Goal: Information Seeking & Learning: Learn about a topic

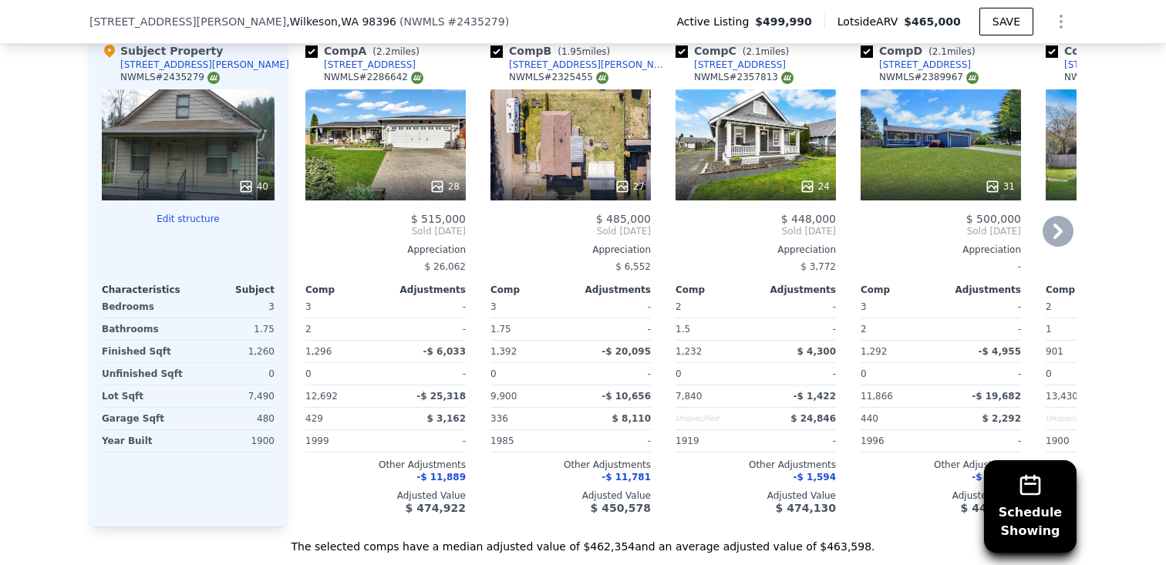
scroll to position [1472, 0]
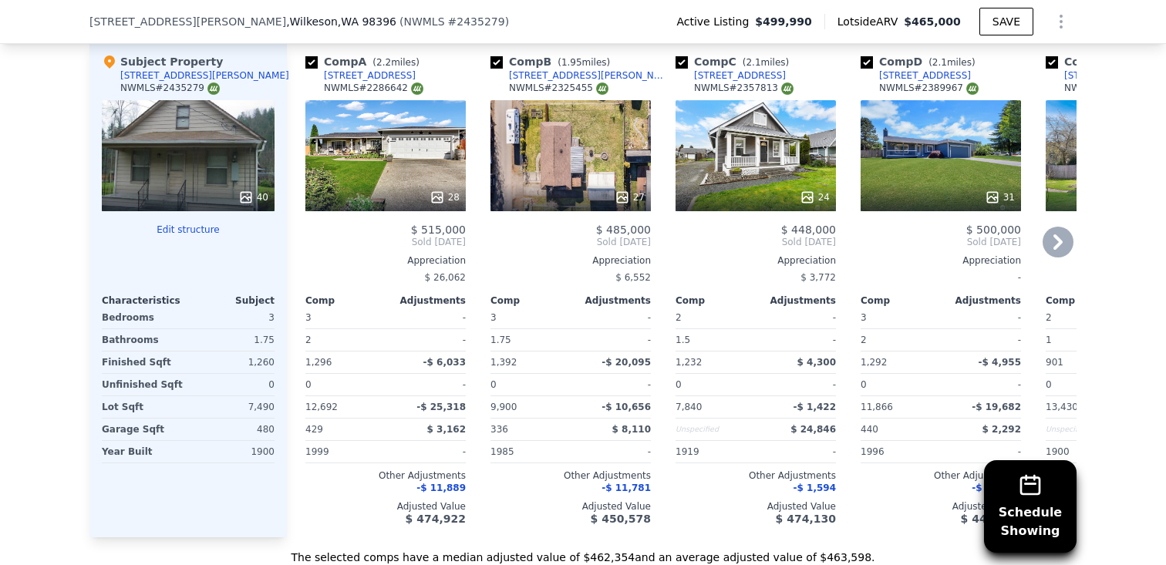
click at [406, 182] on div "28" at bounding box center [385, 155] width 160 height 111
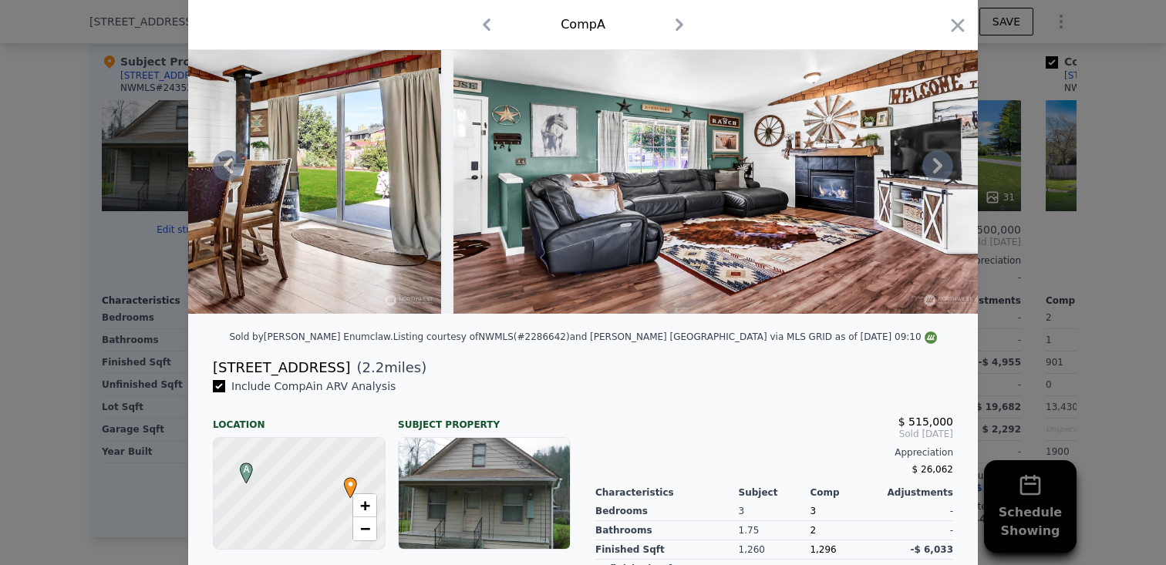
scroll to position [134, 0]
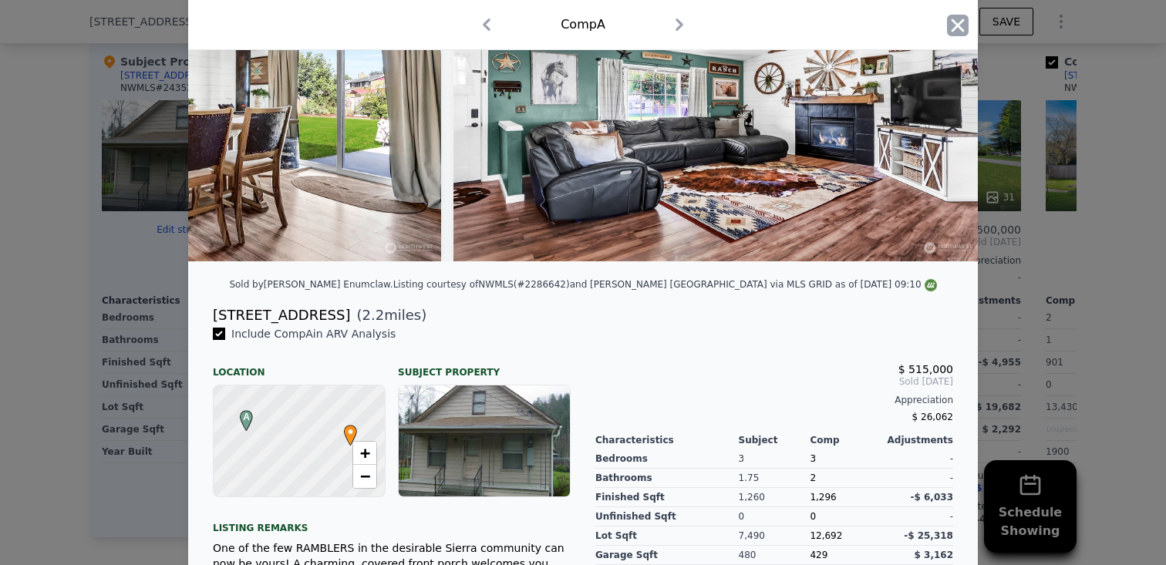
click at [954, 32] on icon "button" at bounding box center [958, 26] width 22 height 22
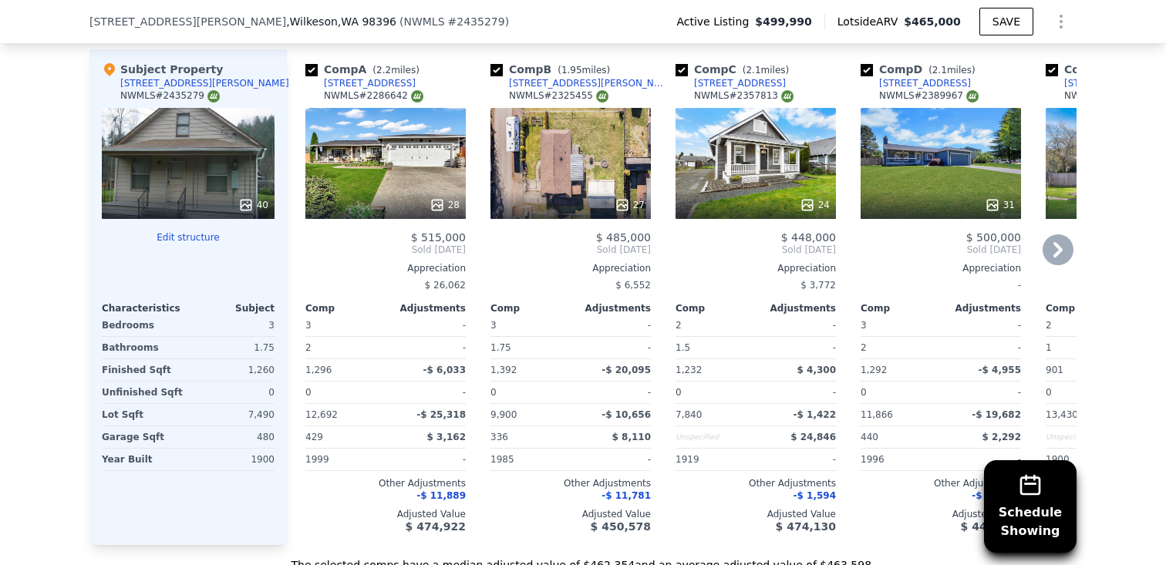
scroll to position [1466, 0]
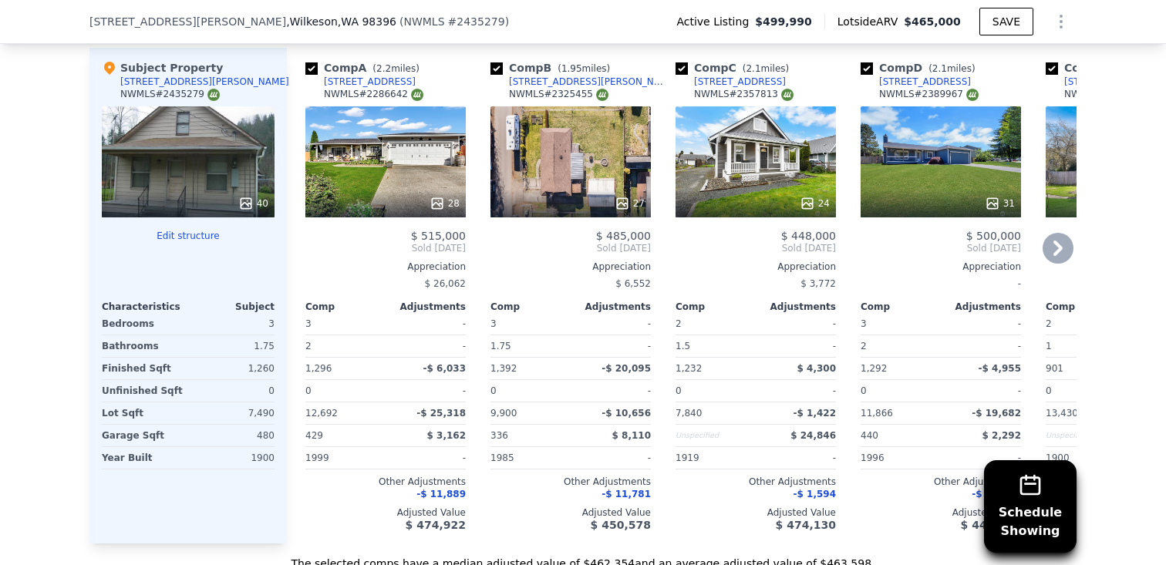
click at [581, 203] on div "27" at bounding box center [570, 203] width 147 height 15
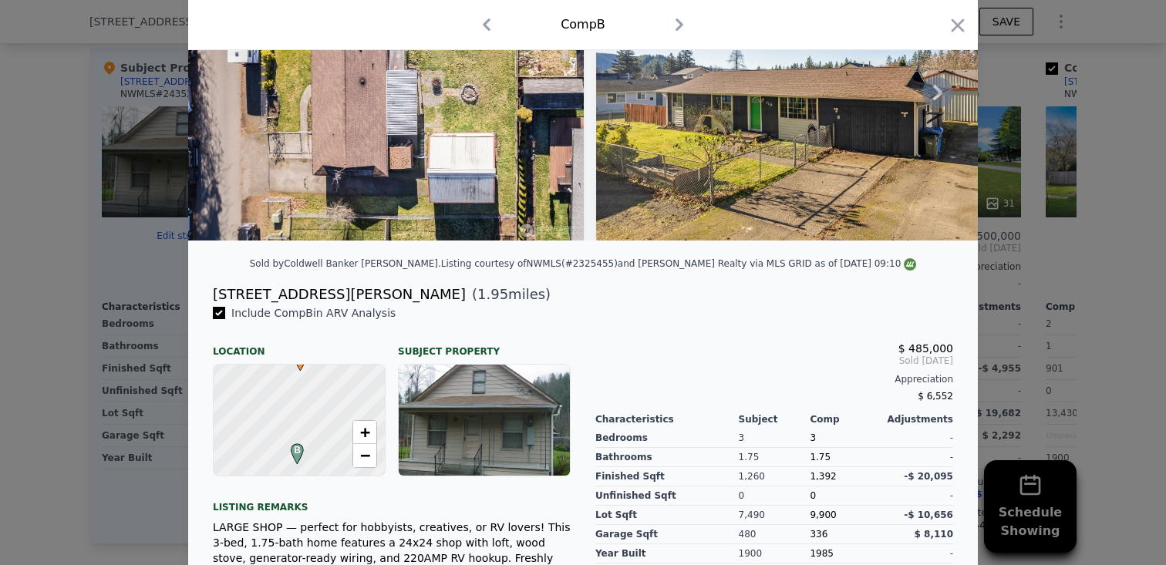
scroll to position [144, 0]
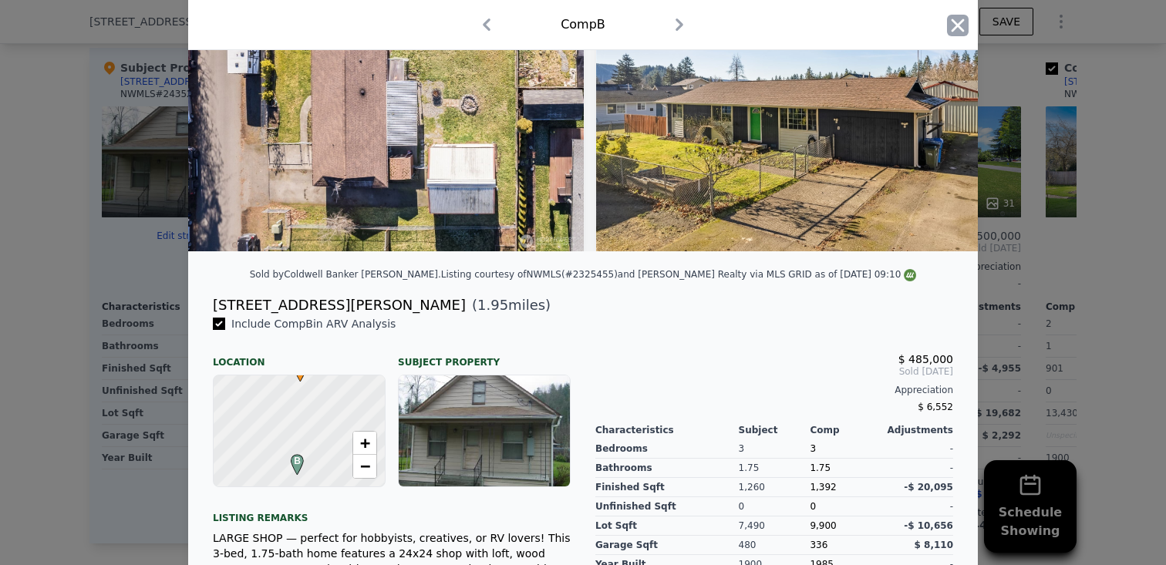
click at [954, 21] on icon "button" at bounding box center [957, 25] width 13 height 13
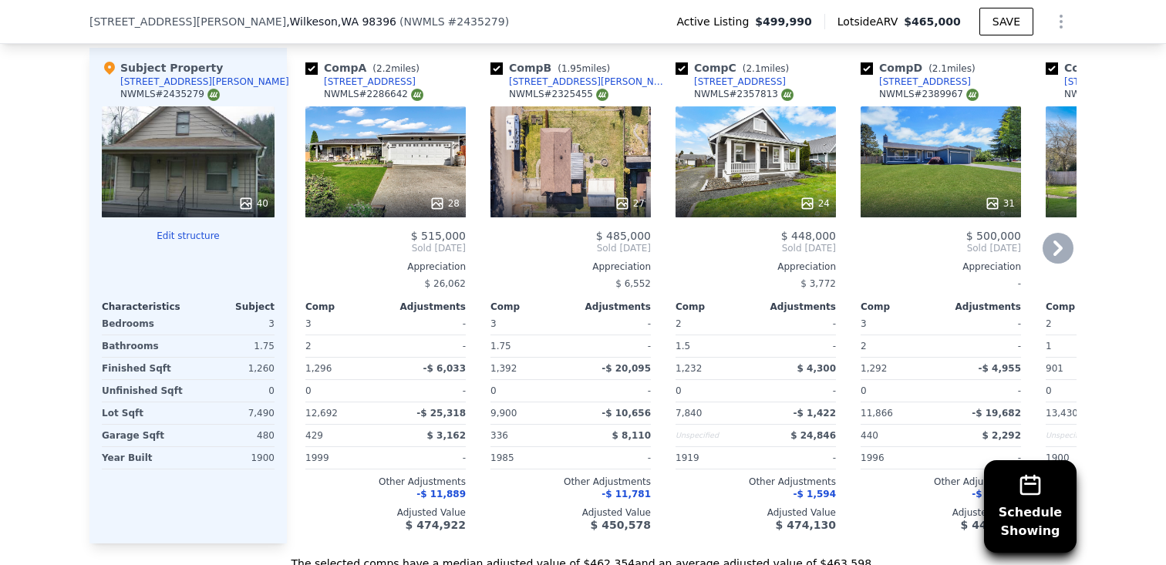
click at [753, 208] on div "24" at bounding box center [755, 203] width 147 height 15
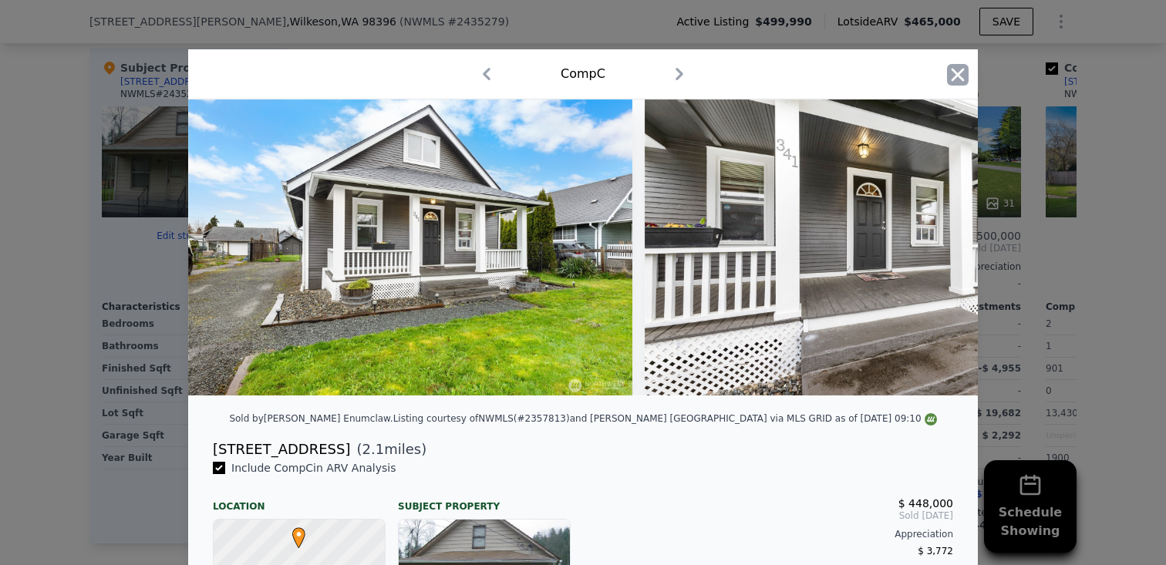
click at [962, 76] on icon "button" at bounding box center [958, 75] width 22 height 22
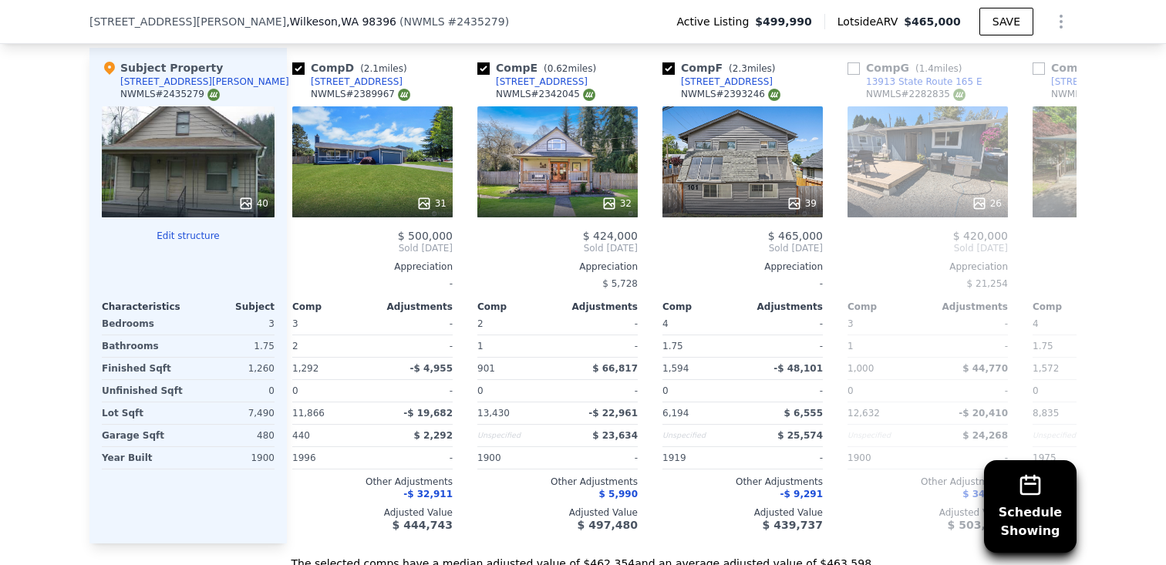
scroll to position [0, 596]
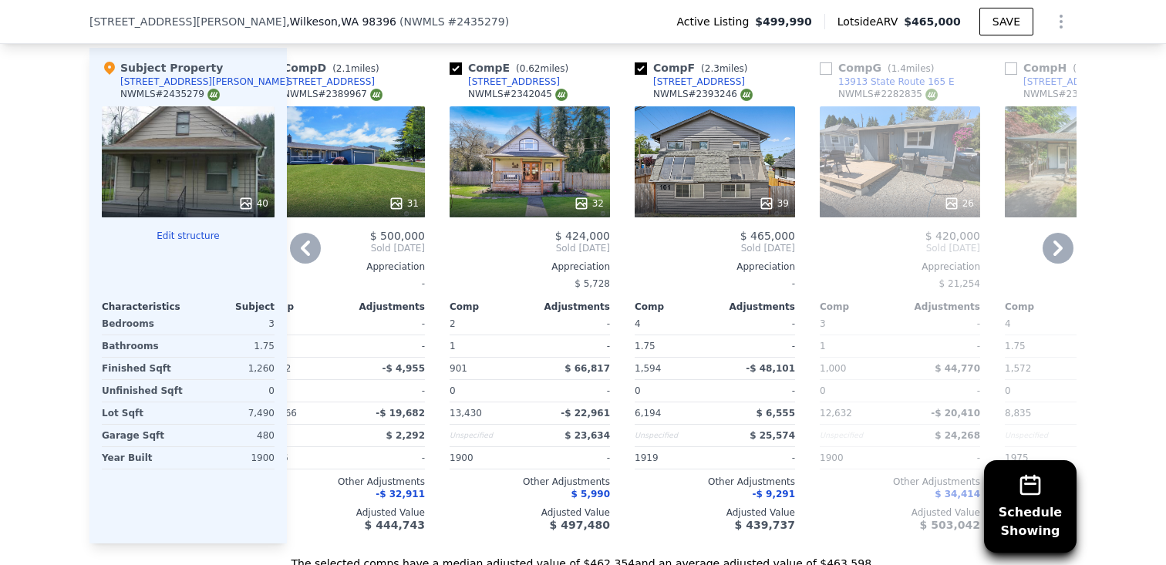
click at [539, 200] on div "32" at bounding box center [529, 203] width 147 height 15
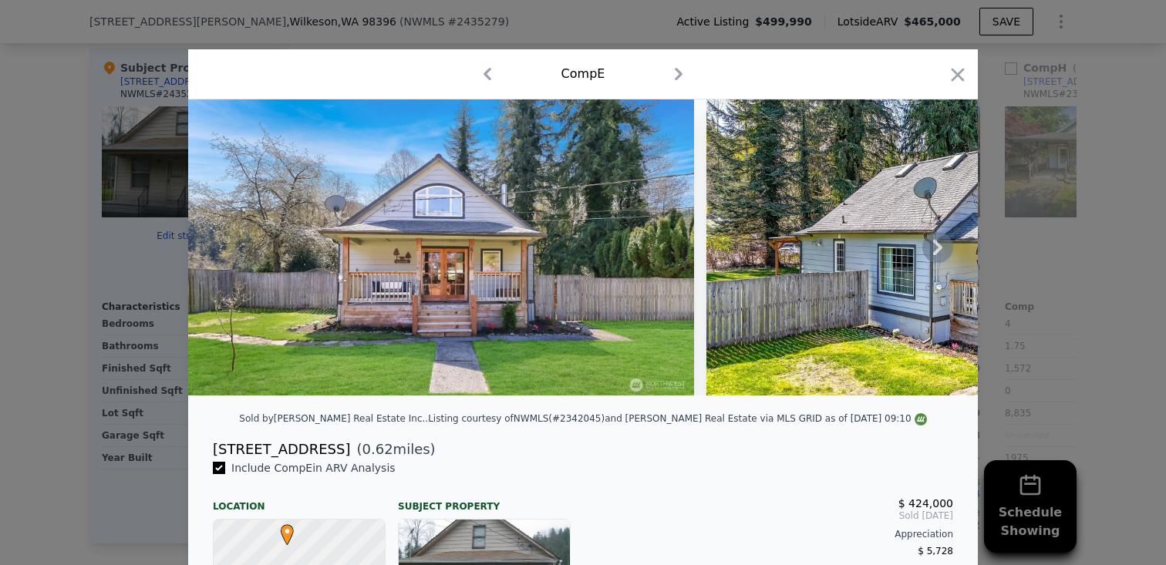
click at [937, 252] on icon at bounding box center [937, 247] width 31 height 31
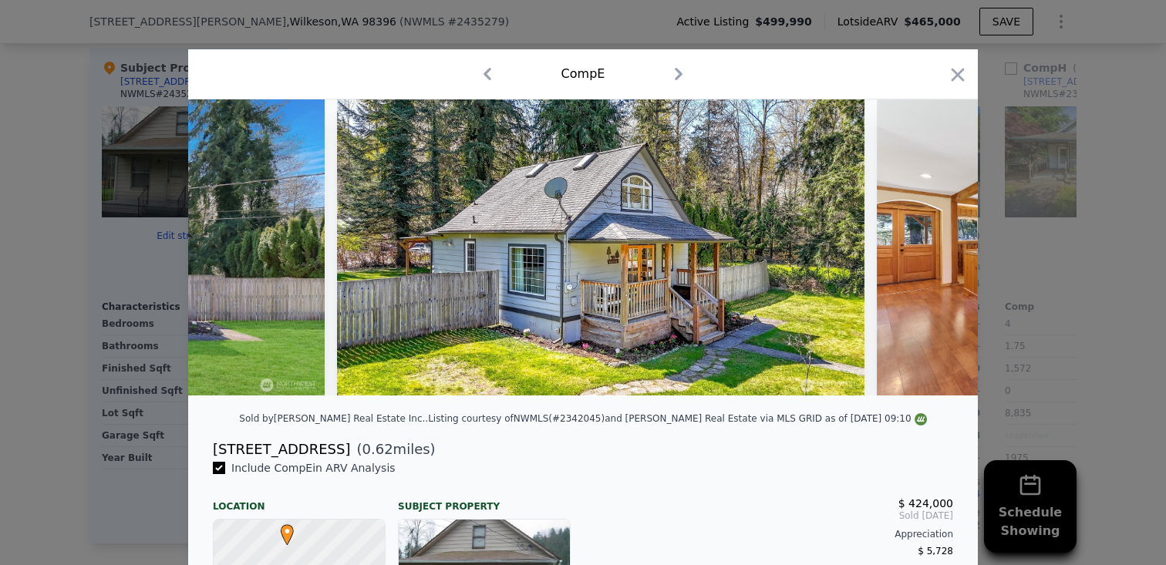
scroll to position [0, 370]
click at [937, 251] on img at bounding box center [1098, 247] width 444 height 296
click at [929, 246] on icon at bounding box center [937, 247] width 31 height 31
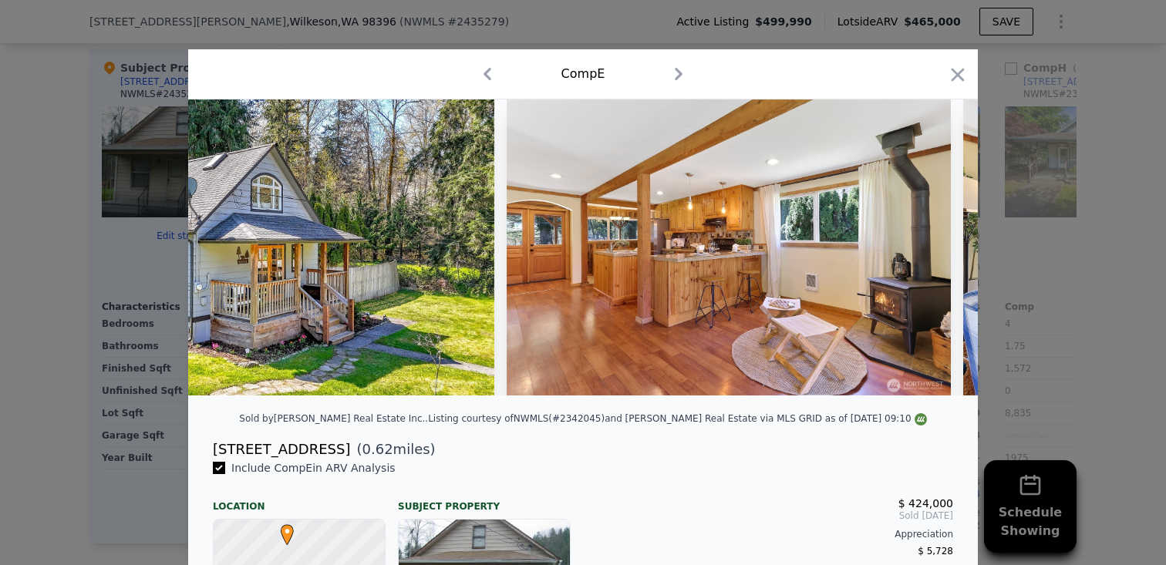
scroll to position [0, 740]
click at [792, 63] on div "Comp E" at bounding box center [582, 74] width 765 height 25
click at [968, 70] on icon "button" at bounding box center [958, 75] width 22 height 22
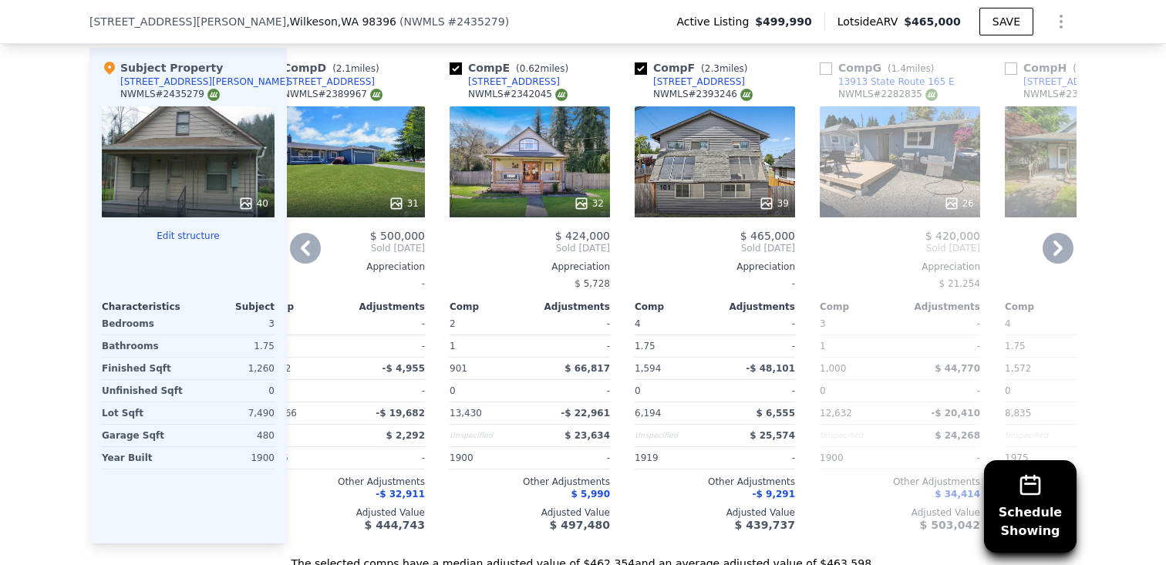
scroll to position [1489, 0]
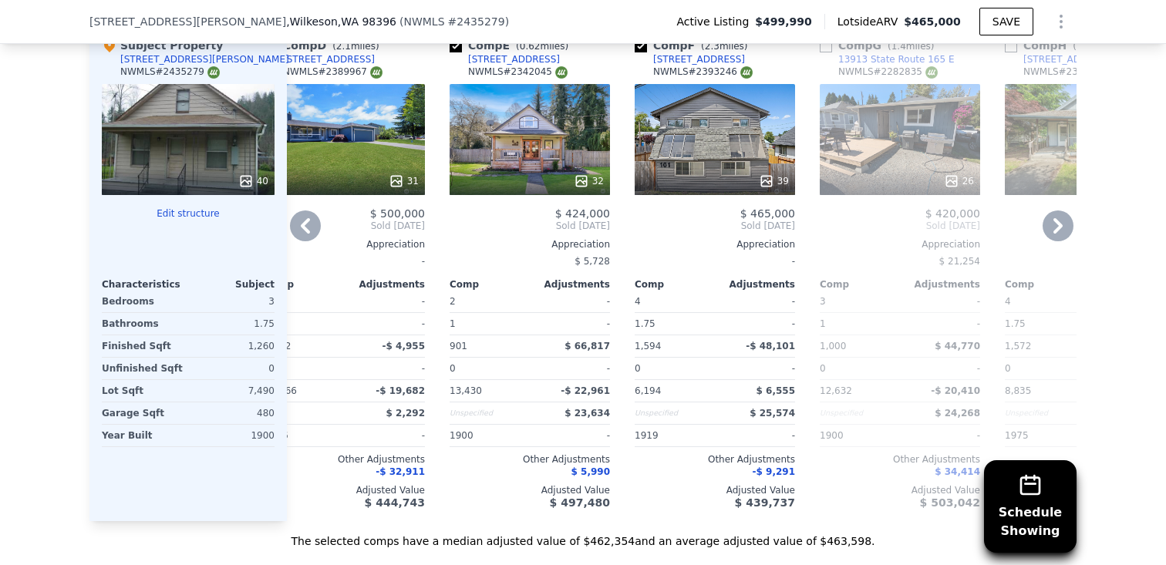
click at [1061, 228] on icon at bounding box center [1057, 225] width 31 height 31
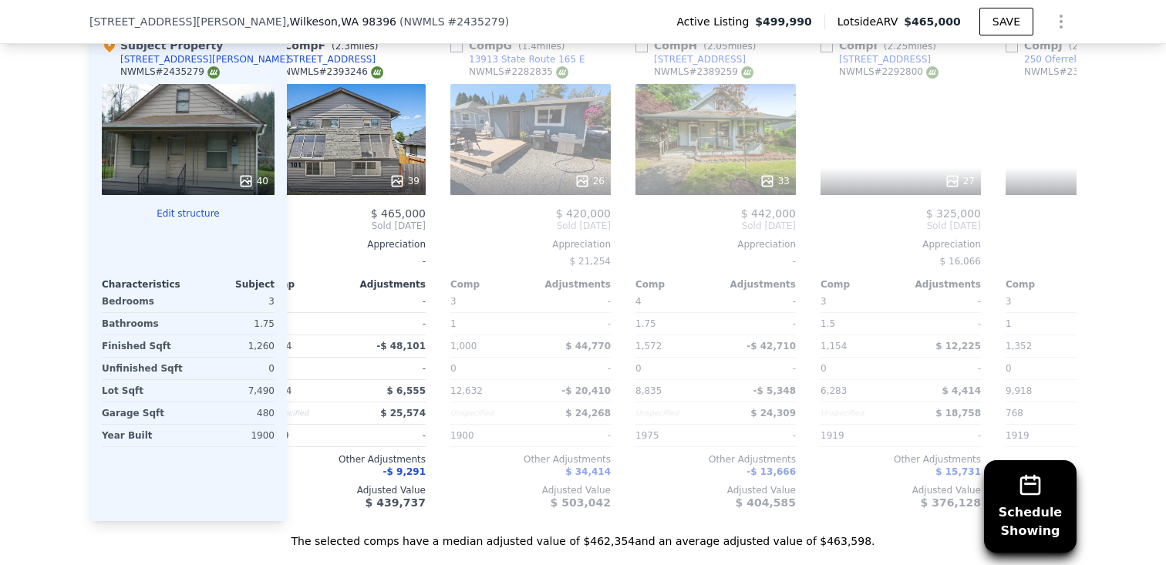
scroll to position [0, 966]
